Goal: Book appointment/travel/reservation

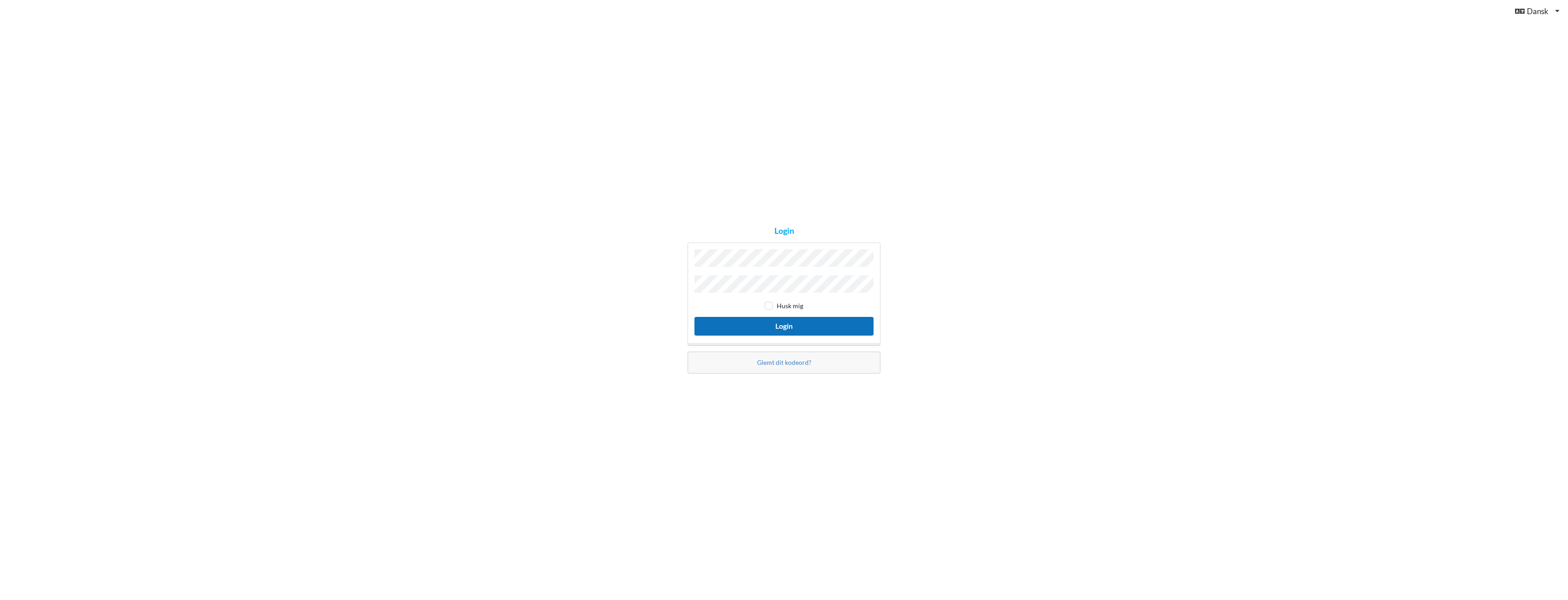
click at [790, 327] on button "Login" at bounding box center [783, 326] width 179 height 19
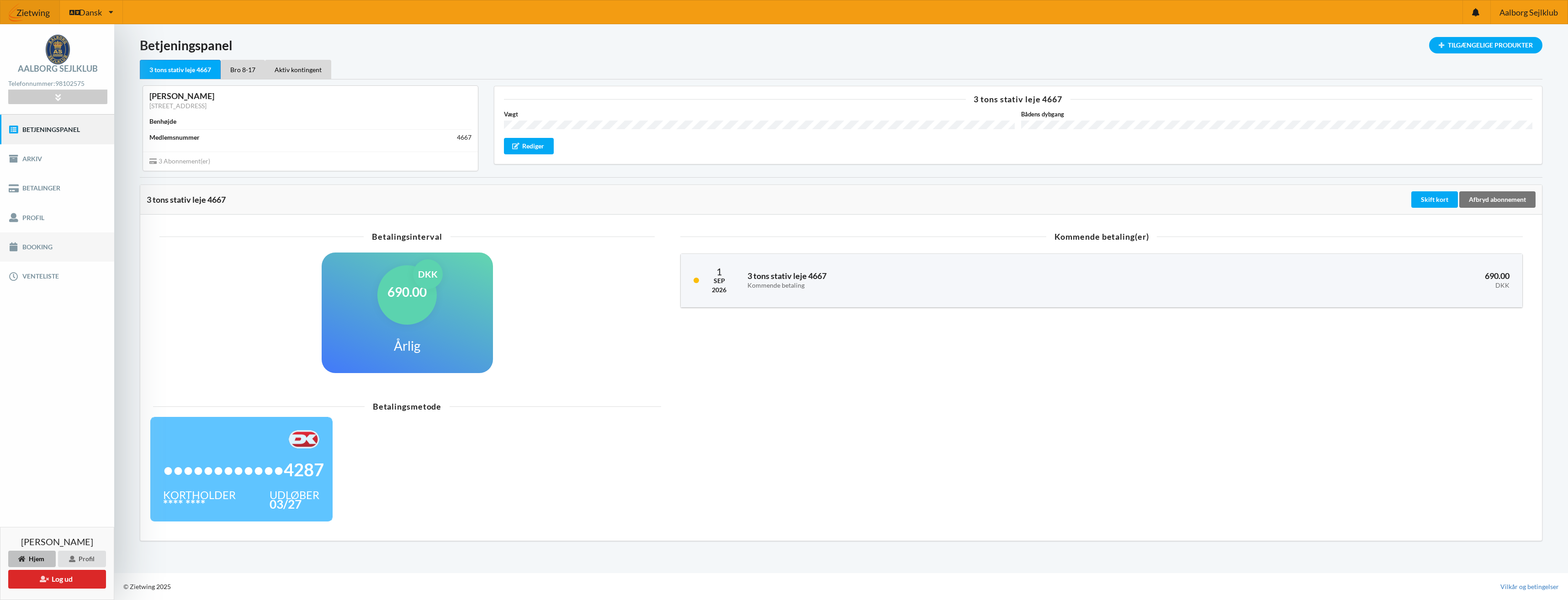
click at [49, 246] on link "Booking" at bounding box center [57, 247] width 114 height 29
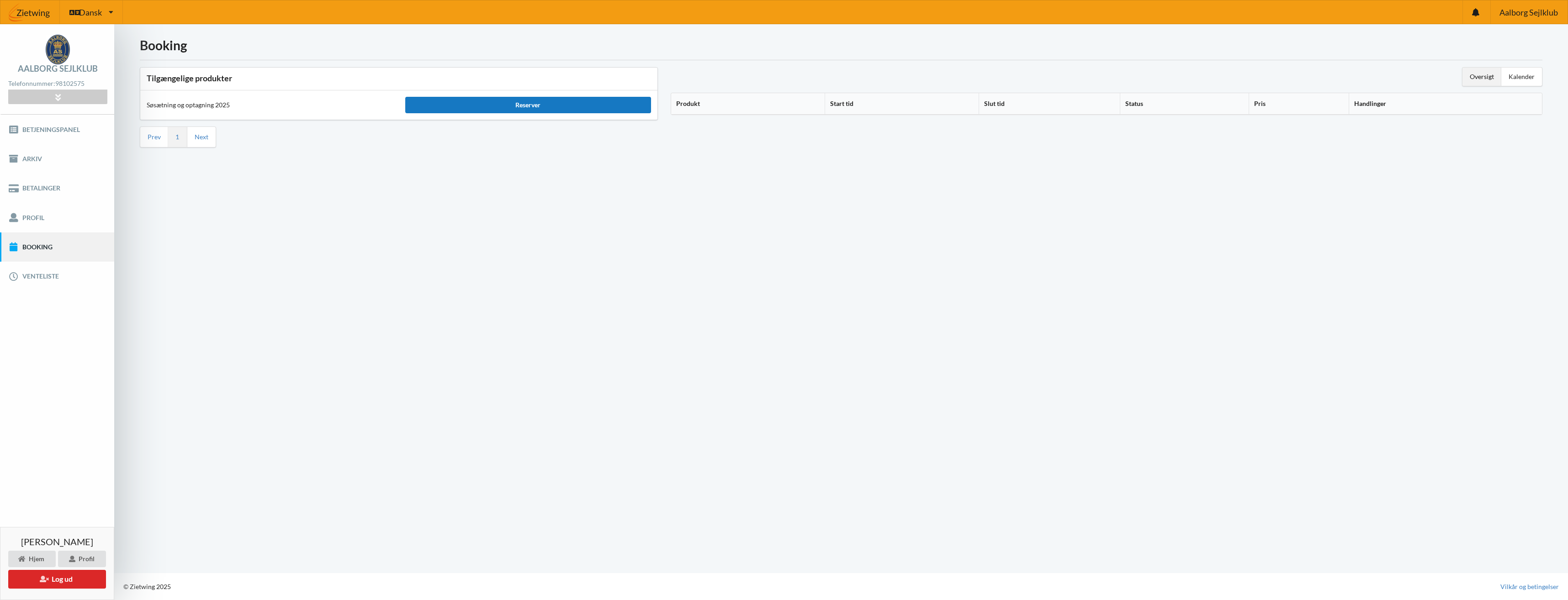
click at [521, 108] on div "Reserver" at bounding box center [528, 105] width 246 height 16
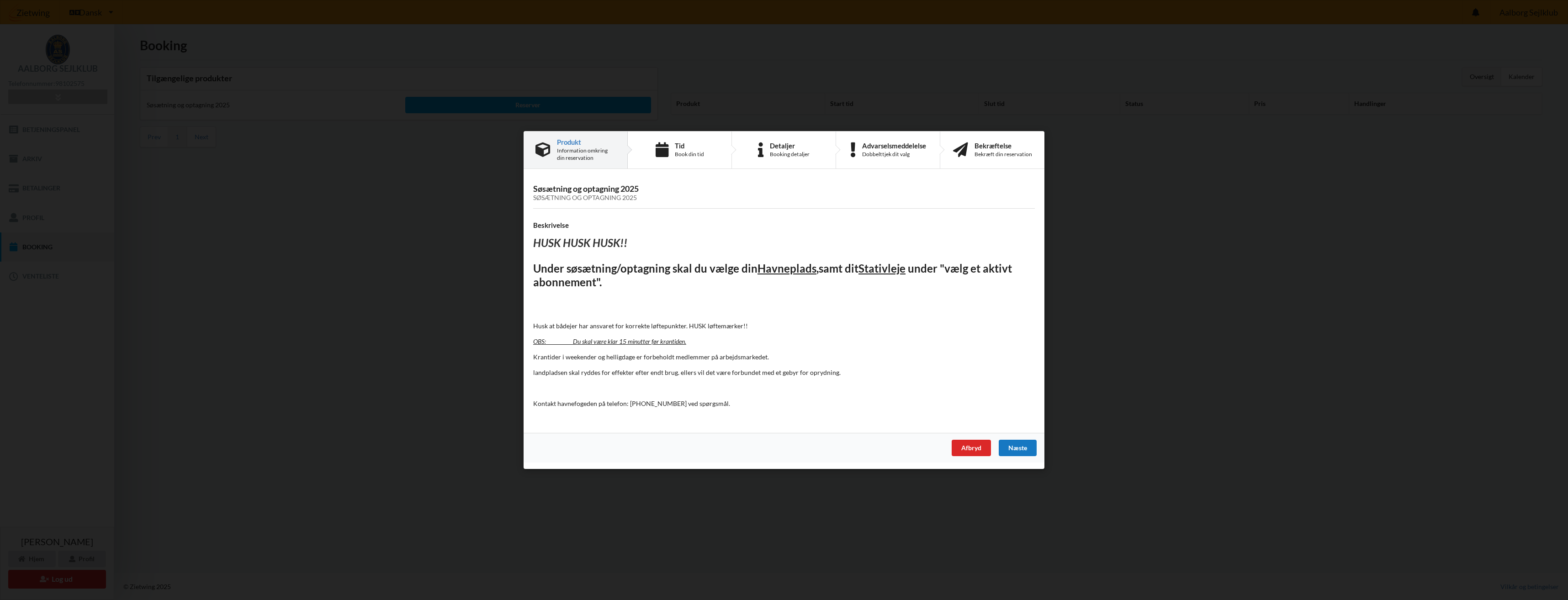
click at [1027, 452] on div "Næste" at bounding box center [1017, 448] width 38 height 16
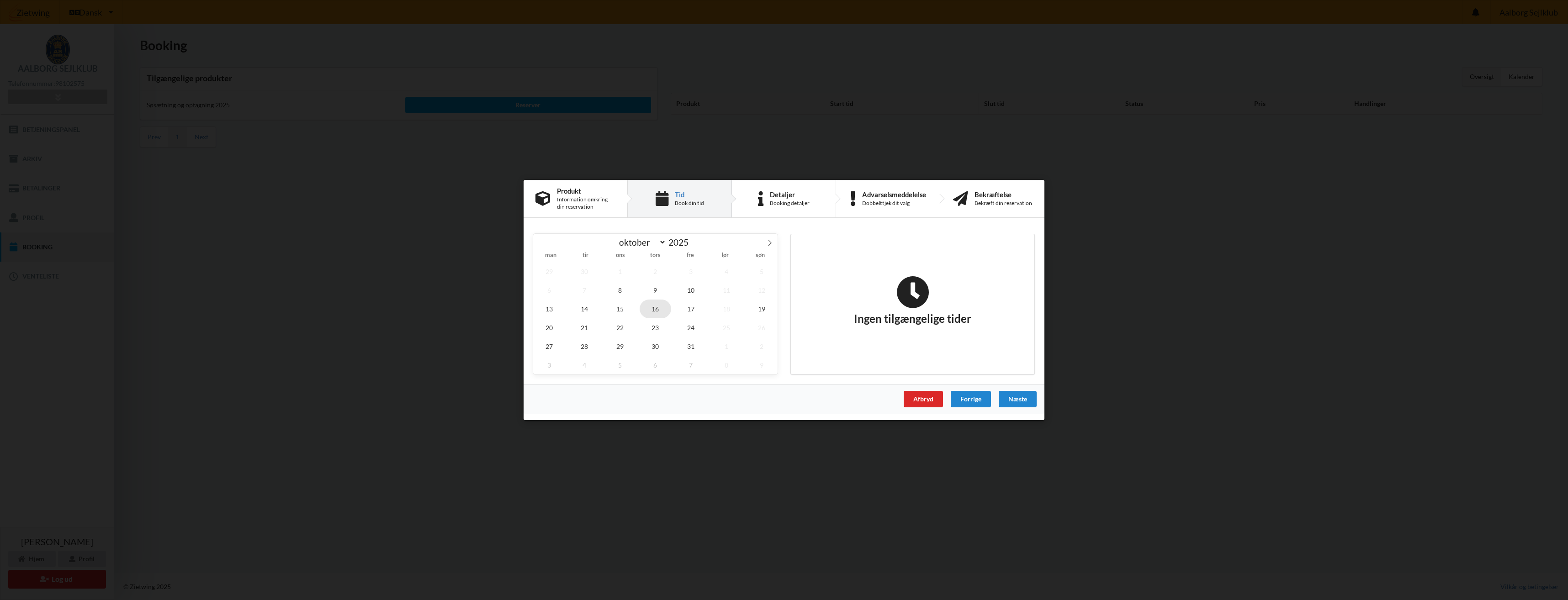
click at [653, 311] on span "16" at bounding box center [655, 309] width 32 height 19
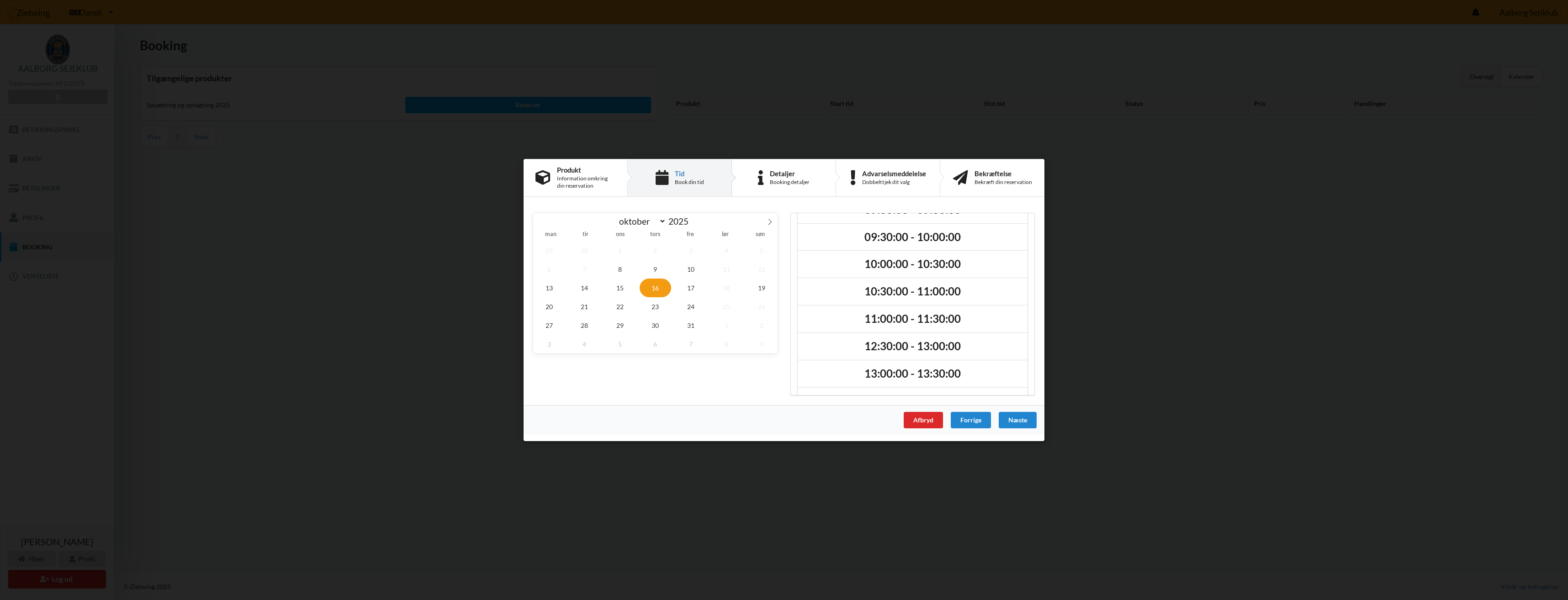
scroll to position [26, 0]
click at [886, 344] on h2 "12:30:00 - 13:00:00" at bounding box center [913, 344] width 217 height 14
click at [1015, 419] on div "Næste" at bounding box center [1017, 420] width 38 height 16
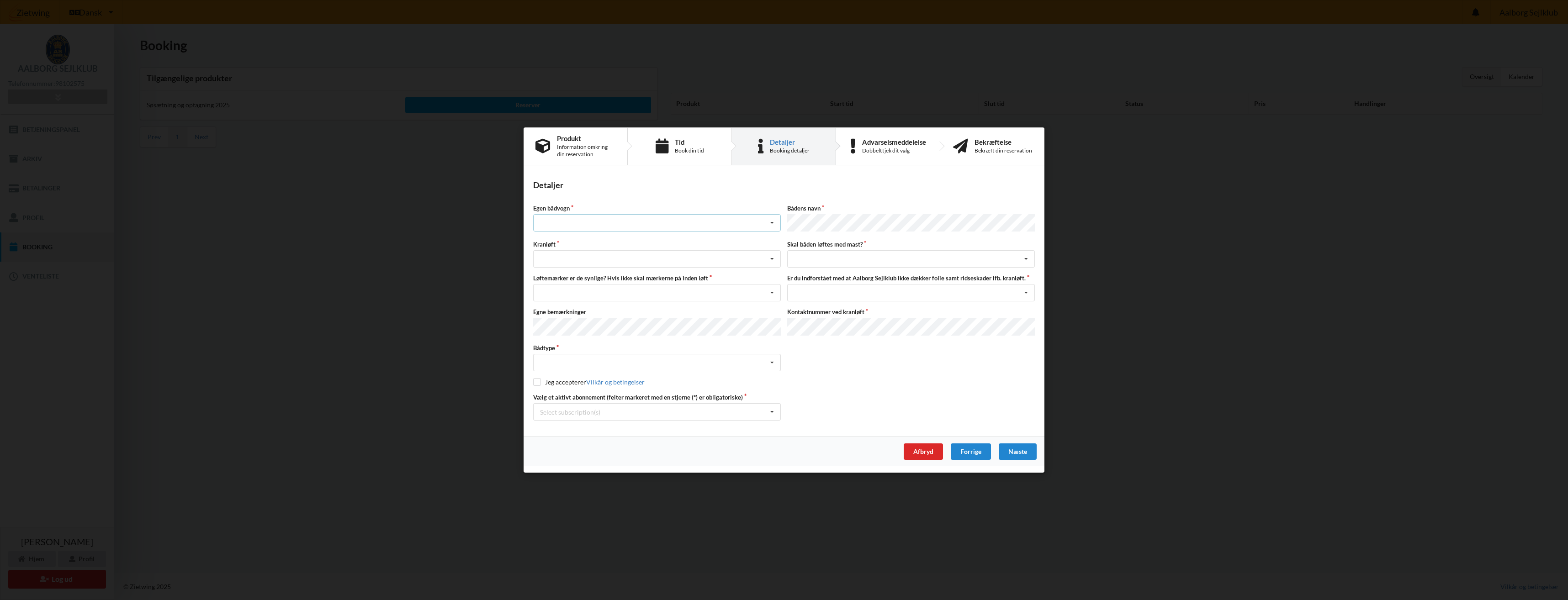
click at [772, 228] on icon at bounding box center [772, 223] width 14 height 17
click at [669, 273] on div "nej" at bounding box center [657, 273] width 246 height 17
click at [775, 258] on icon at bounding box center [772, 259] width 14 height 17
click at [640, 296] on div "Optagning" at bounding box center [657, 292] width 246 height 17
click at [771, 294] on icon at bounding box center [772, 293] width 14 height 17
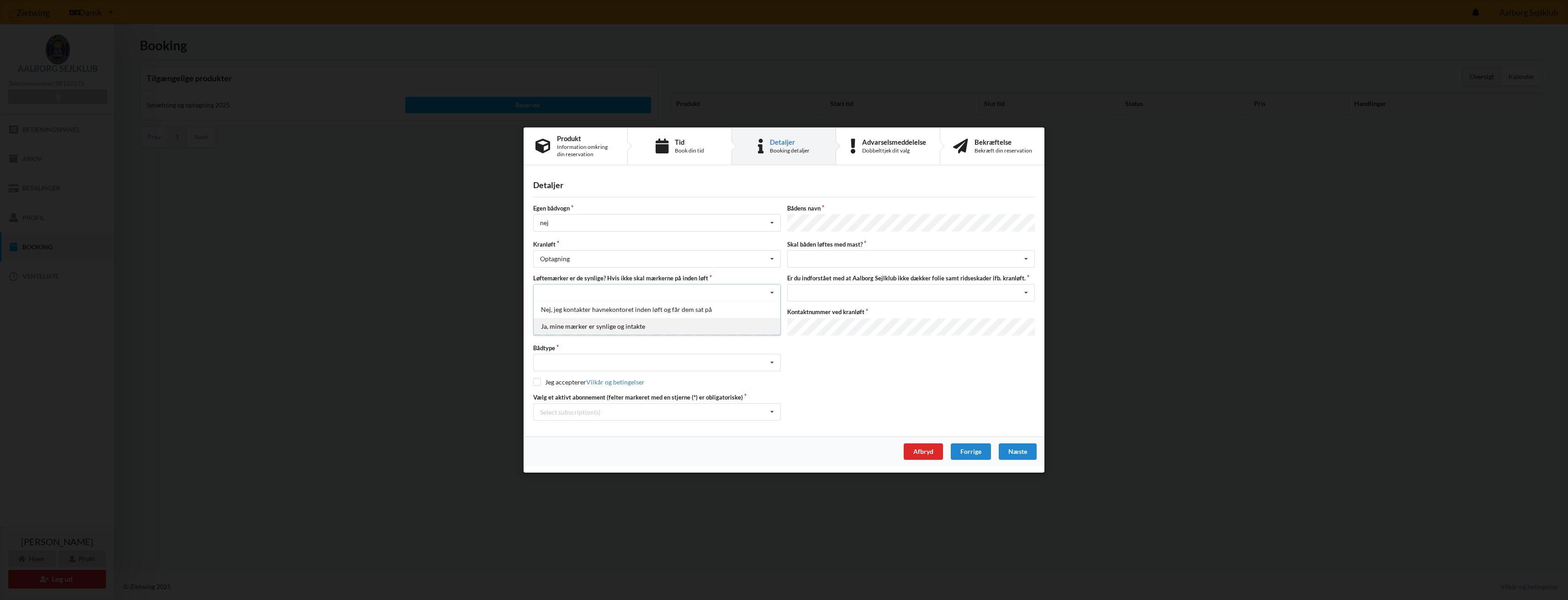
click at [612, 328] on div "Ja, mine mærker er synlige og intakte" at bounding box center [657, 326] width 246 height 17
click at [773, 362] on icon at bounding box center [772, 362] width 14 height 17
click at [646, 405] on div "Motorbåd" at bounding box center [657, 413] width 246 height 17
click at [535, 380] on input "checkbox" at bounding box center [538, 383] width 8 height 8
checkbox input "true"
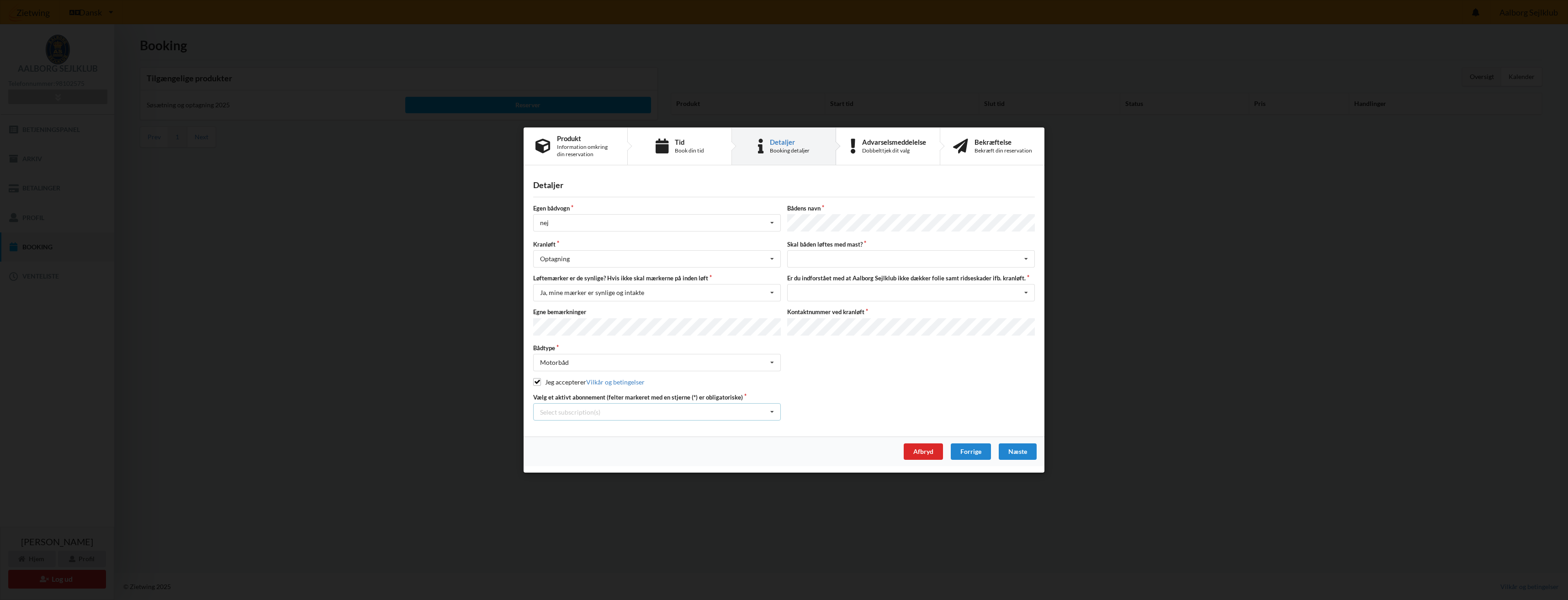
click at [774, 412] on icon at bounding box center [772, 412] width 14 height 17
click at [576, 433] on div "3 tons stativ leje 4667" at bounding box center [657, 428] width 246 height 17
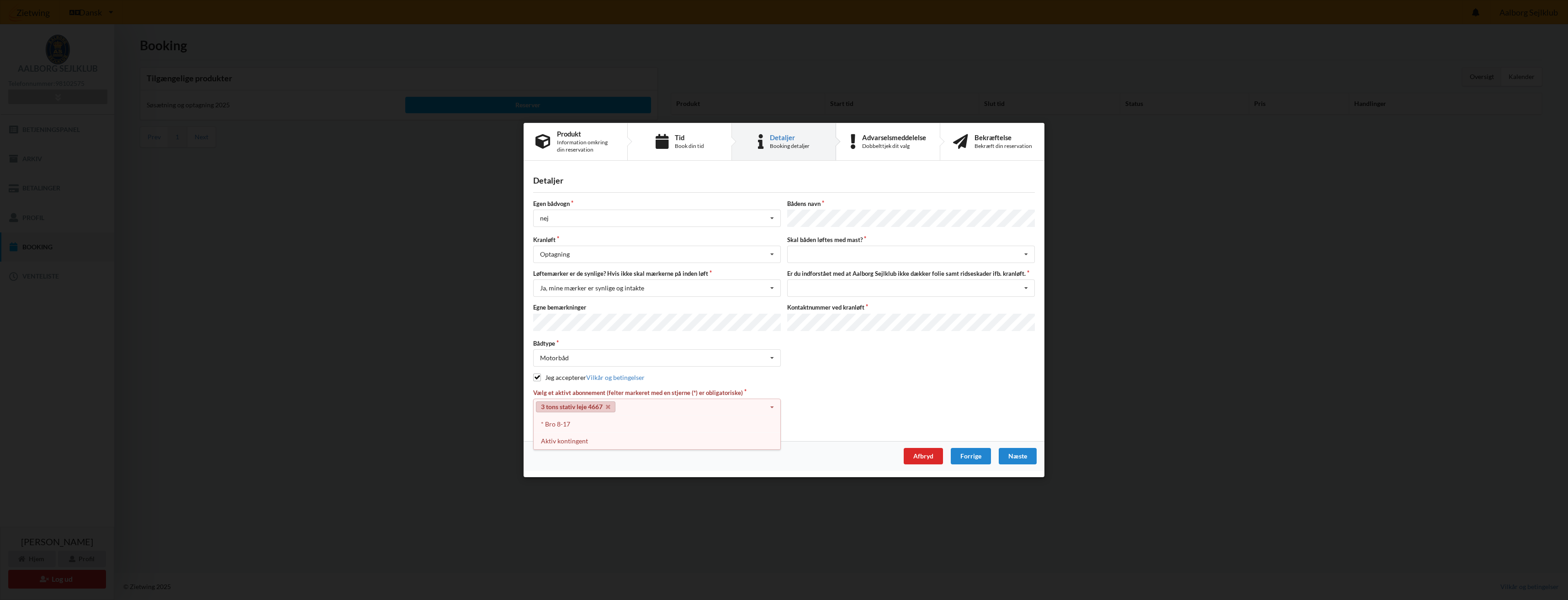
click at [774, 405] on icon at bounding box center [772, 407] width 14 height 17
click at [772, 405] on icon at bounding box center [772, 407] width 14 height 17
click at [672, 437] on div "Aktiv kontingent" at bounding box center [657, 441] width 246 height 17
click at [660, 448] on div "Afbryd Forrige [GEOGRAPHIC_DATA]" at bounding box center [784, 456] width 521 height 30
click at [677, 405] on icon at bounding box center [675, 407] width 5 height 6
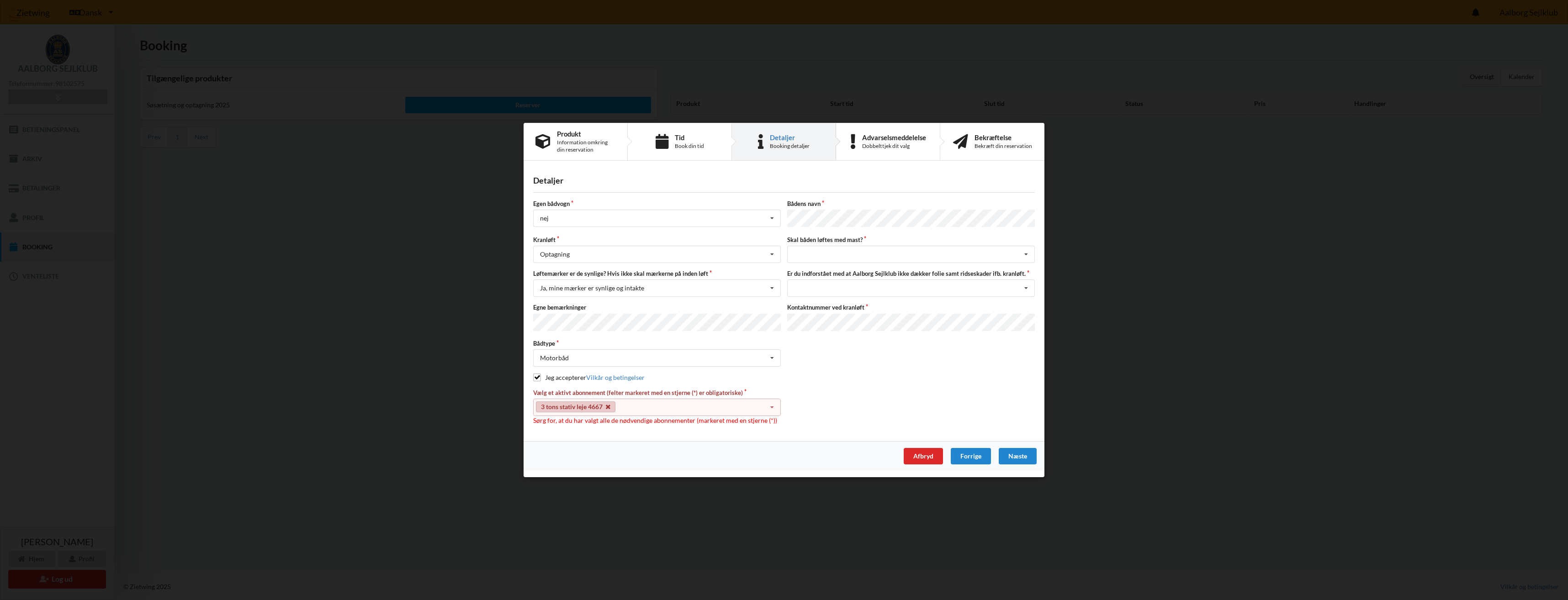
click at [610, 405] on icon at bounding box center [608, 407] width 5 height 6
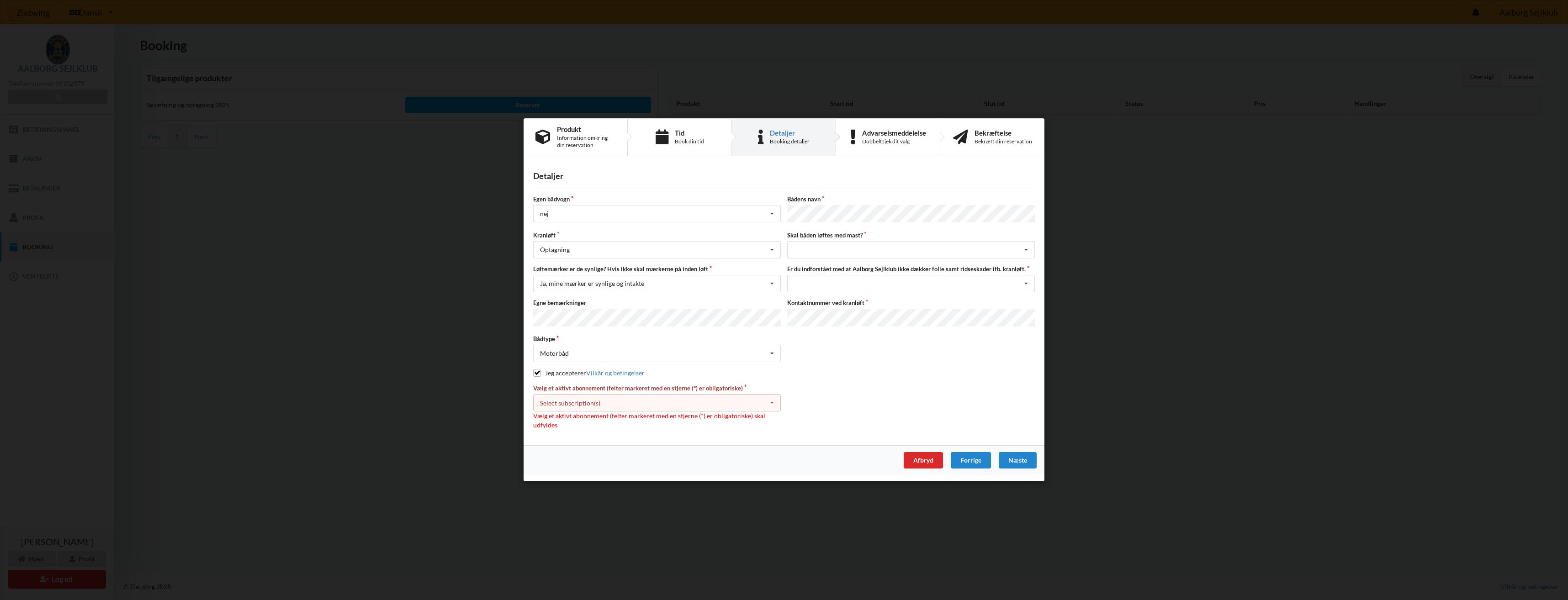
click at [641, 401] on div "Select subscription(s) 3 tons stativ leje 4667 * Bro 8-17 Aktiv kontingent" at bounding box center [657, 403] width 247 height 17
click at [568, 436] on div "* Bro 8-17" at bounding box center [657, 437] width 246 height 17
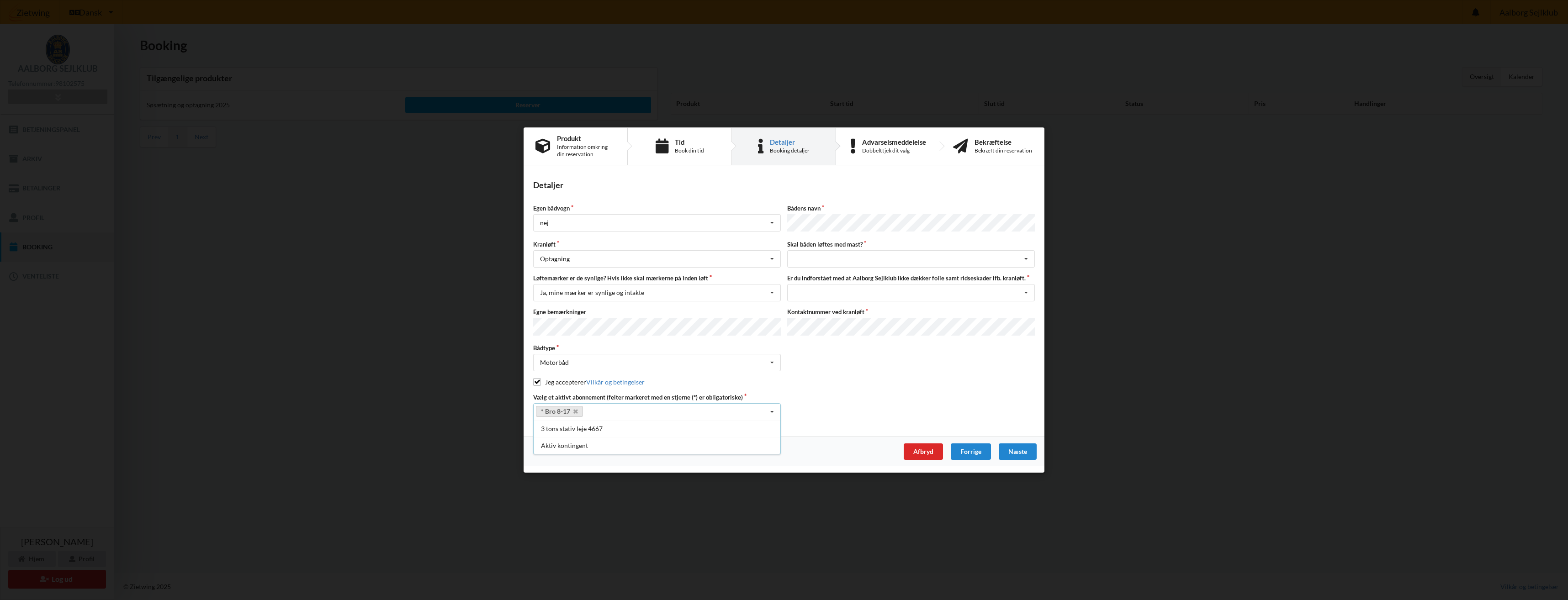
click at [840, 405] on div "Vælg et aktivt abonnement (felter markeret med en stjerne (*) er obligatoriske)…" at bounding box center [784, 407] width 508 height 28
click at [546, 408] on link "* Bro 8-17" at bounding box center [559, 412] width 47 height 11
click at [885, 383] on div "Jeg accepterer Vilkår og betingelser" at bounding box center [784, 382] width 502 height 9
click at [880, 393] on div "Vælg et aktivt abonnement (felter markeret med en stjerne (*) er obligatoriske)…" at bounding box center [784, 407] width 508 height 28
click at [885, 259] on div "intet valg ja nej" at bounding box center [910, 259] width 247 height 17
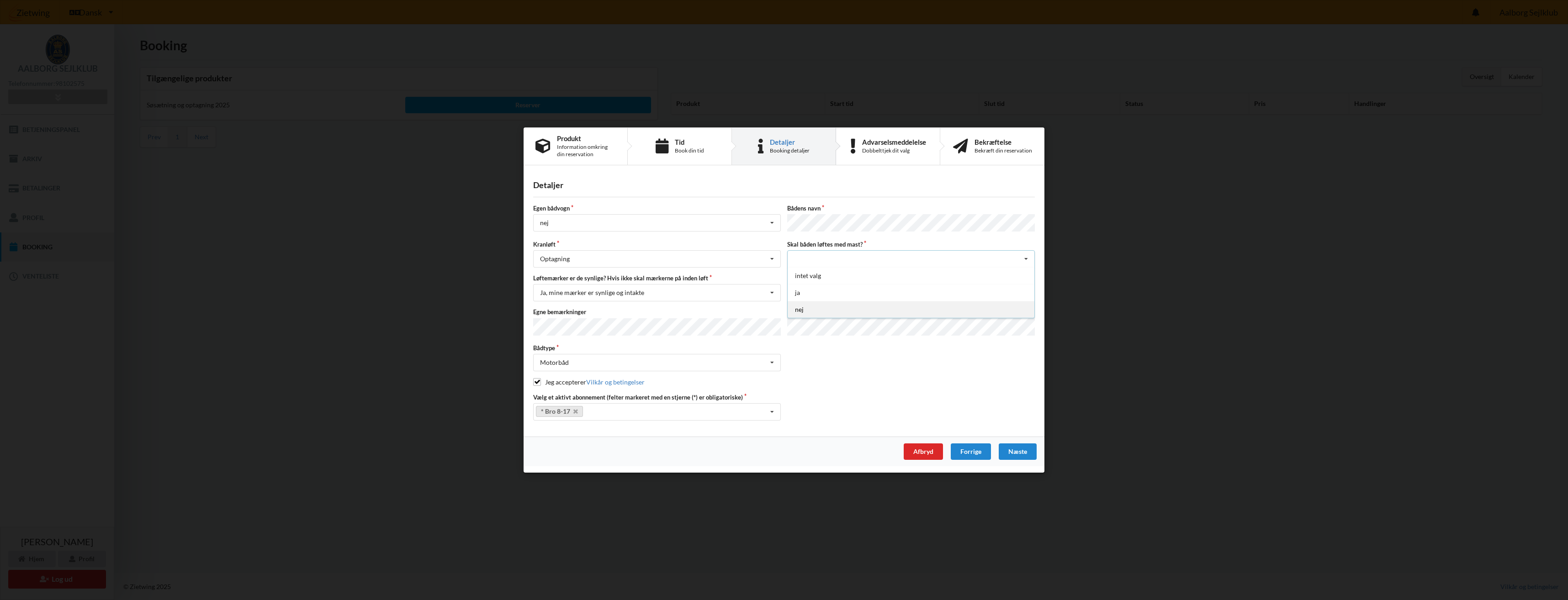
click at [819, 313] on div "nej" at bounding box center [910, 309] width 246 height 17
click at [1021, 293] on icon at bounding box center [1026, 293] width 14 height 17
click at [855, 312] on div "Jeg har tæpper med og tager selv ansvaret for eventuelle folie samt ridseskader" at bounding box center [910, 309] width 246 height 17
click at [1015, 448] on div "Næste" at bounding box center [1017, 452] width 38 height 16
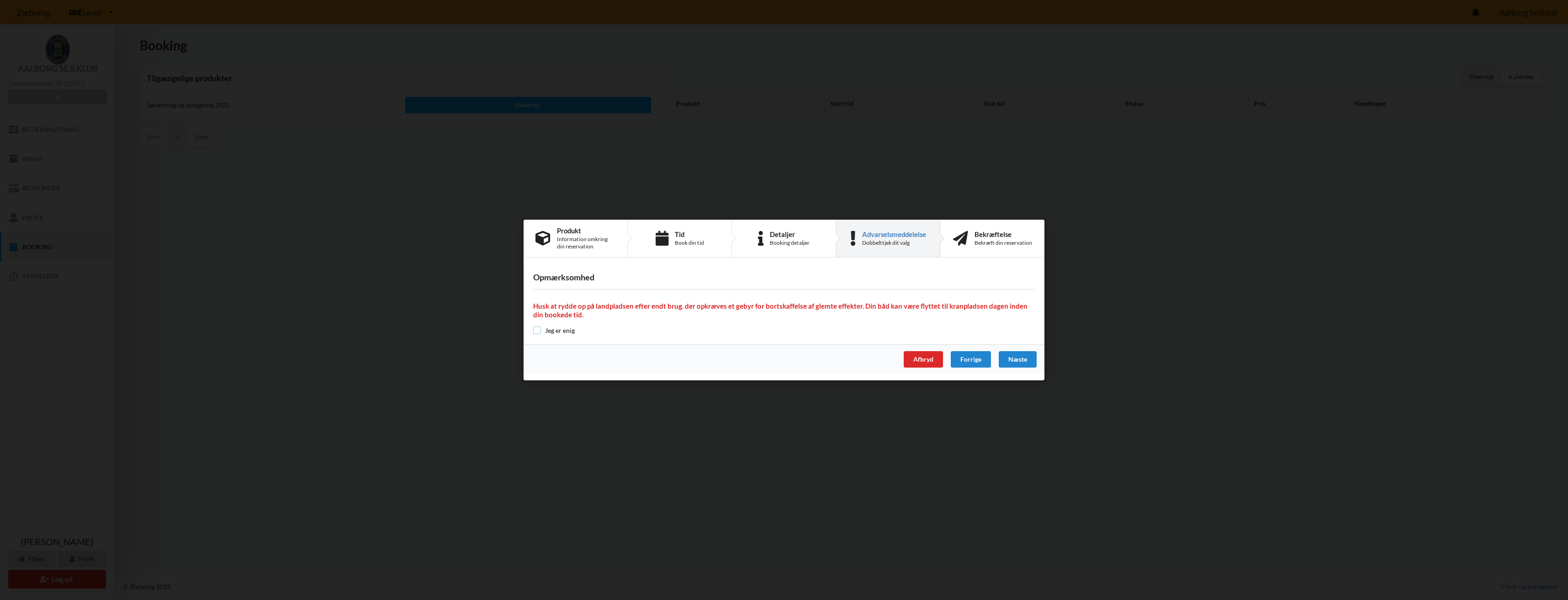
click at [539, 331] on input "checkbox" at bounding box center [538, 331] width 8 height 8
checkbox input "true"
click at [1024, 358] on div "Næste" at bounding box center [1017, 359] width 38 height 16
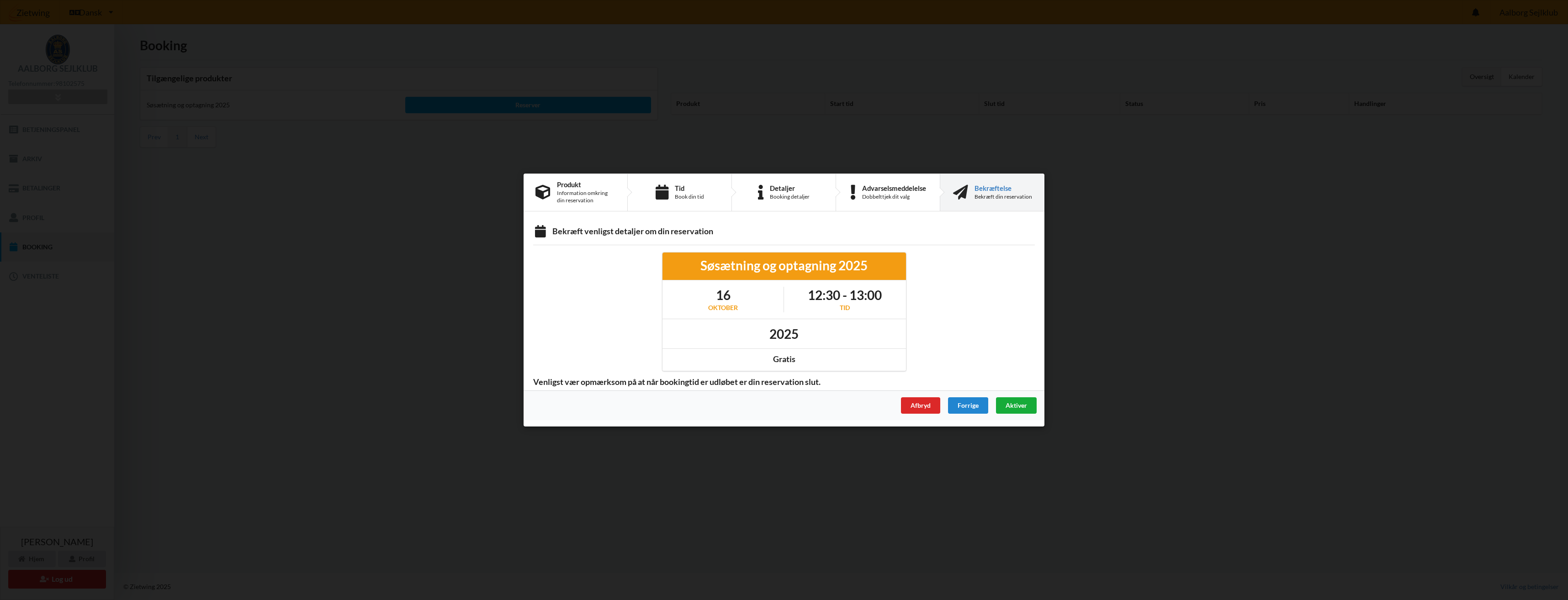
click at [1016, 405] on span "Aktiver" at bounding box center [1016, 405] width 21 height 8
